Goal: Navigation & Orientation: Go to known website

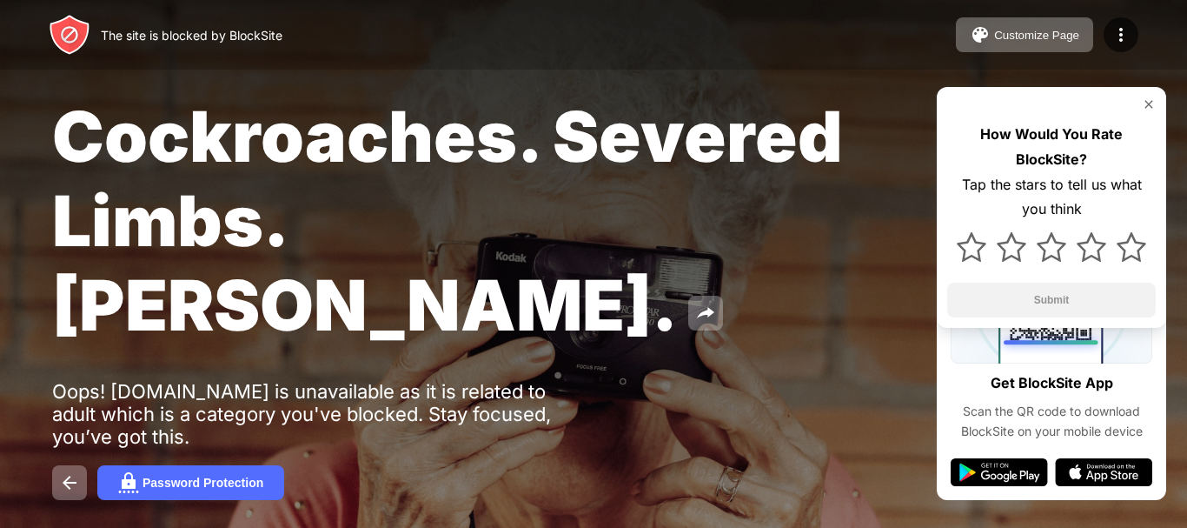
click at [1148, 101] on img at bounding box center [1149, 104] width 14 height 14
